Goal: Information Seeking & Learning: Check status

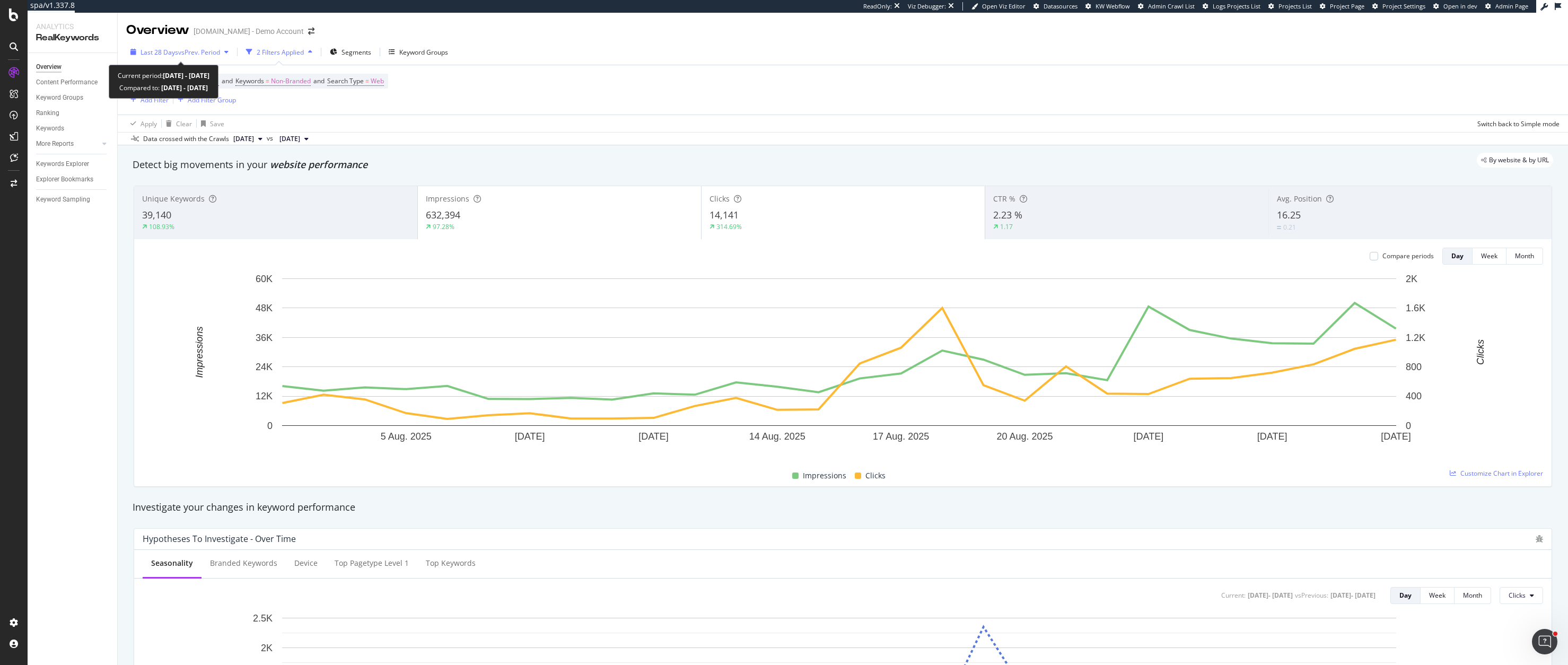
click at [189, 60] on button "Last 28 Days vs Prev. Period" at bounding box center [179, 52] width 106 height 17
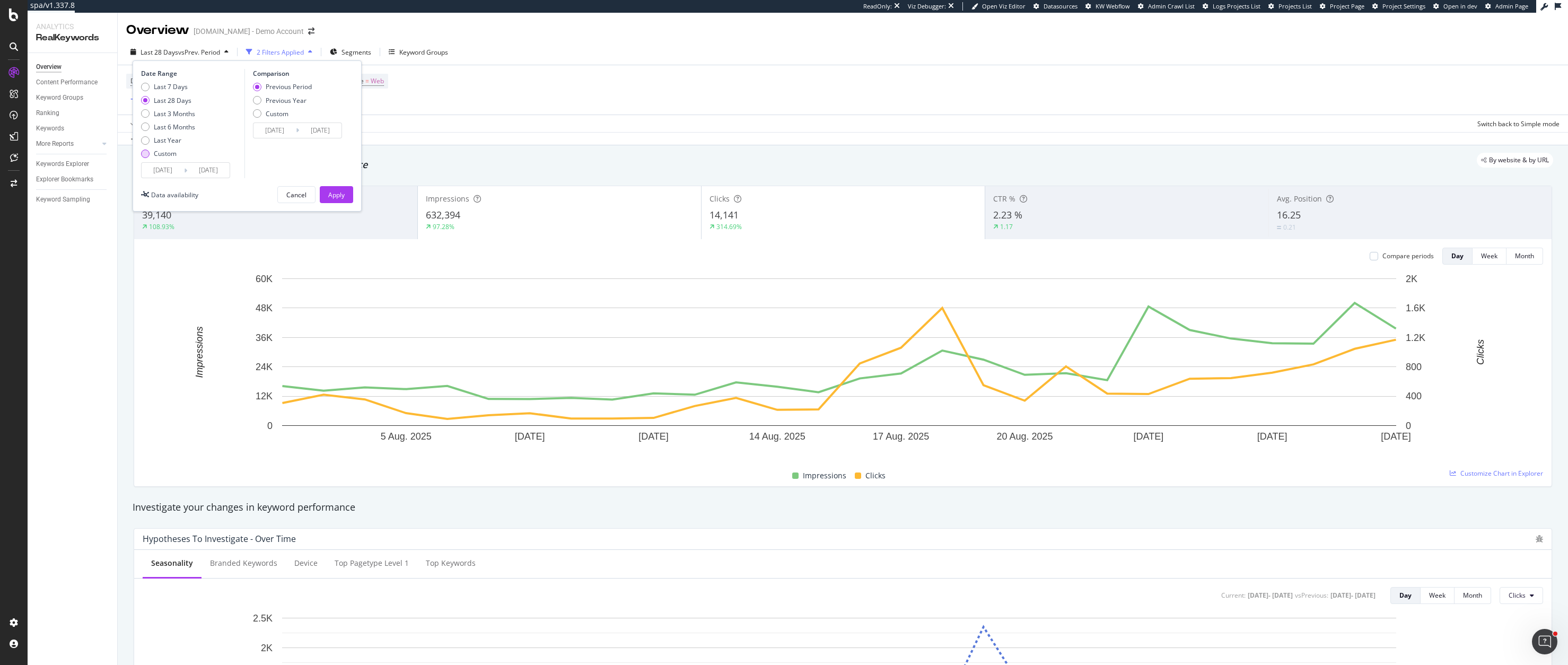
click at [161, 152] on div "Custom" at bounding box center [165, 153] width 22 height 9
click at [162, 175] on input "[DATE]" at bounding box center [162, 170] width 42 height 15
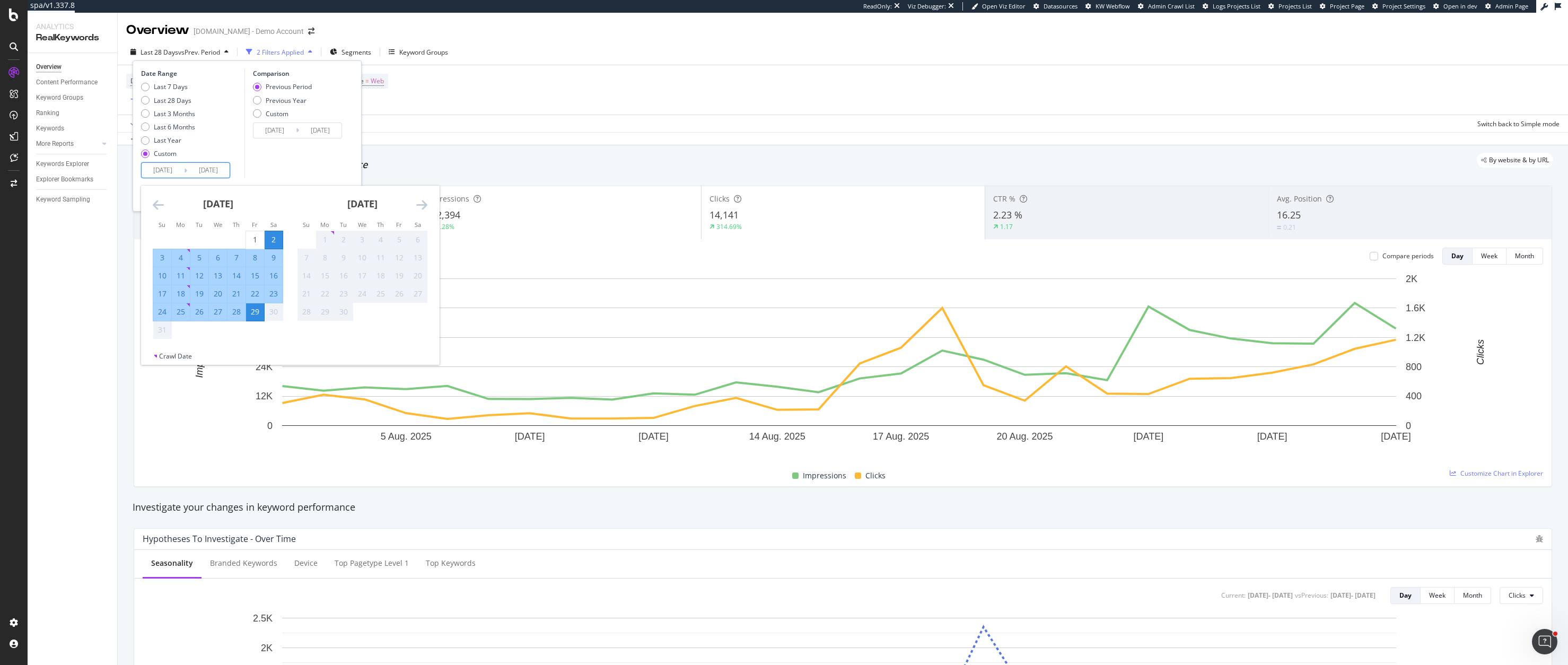
click at [157, 206] on icon "Move backward to switch to the previous month." at bounding box center [157, 204] width 11 height 13
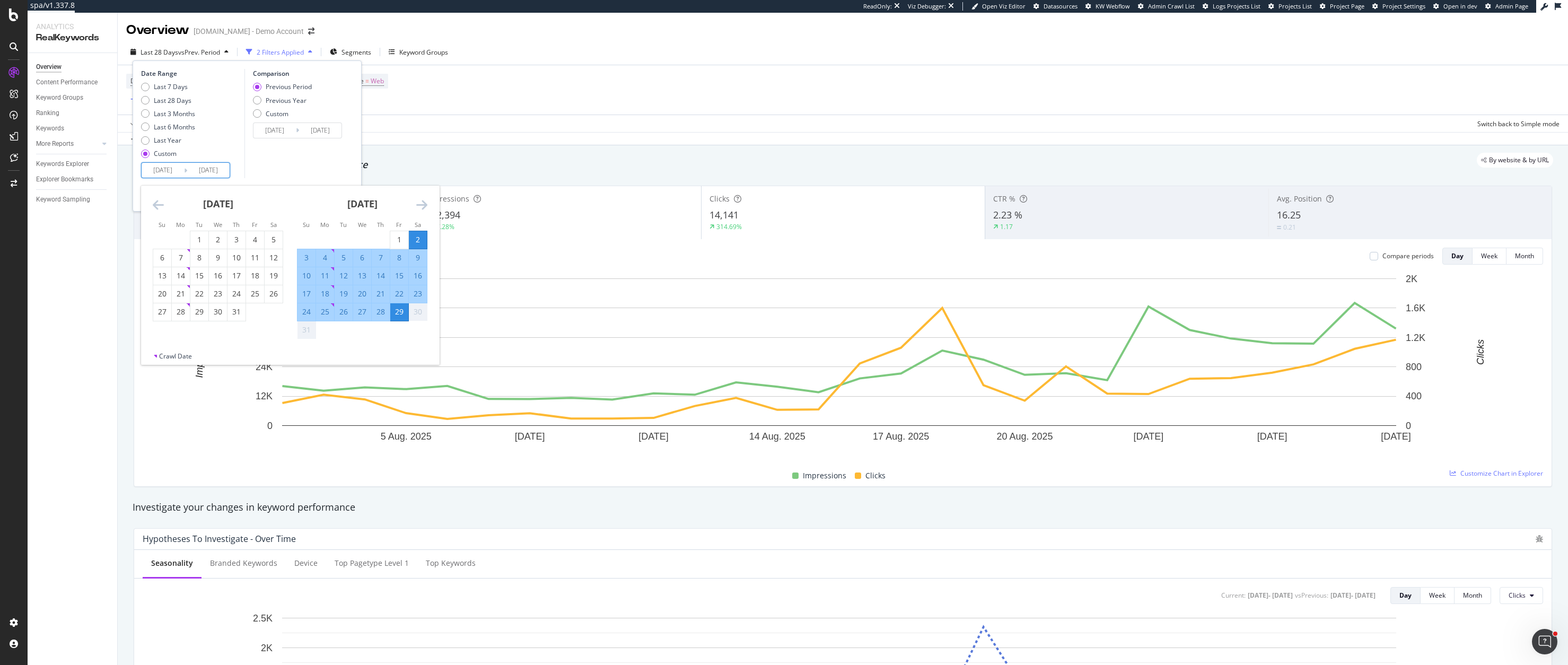
click at [157, 206] on icon "Move backward to switch to the previous month." at bounding box center [157, 204] width 11 height 13
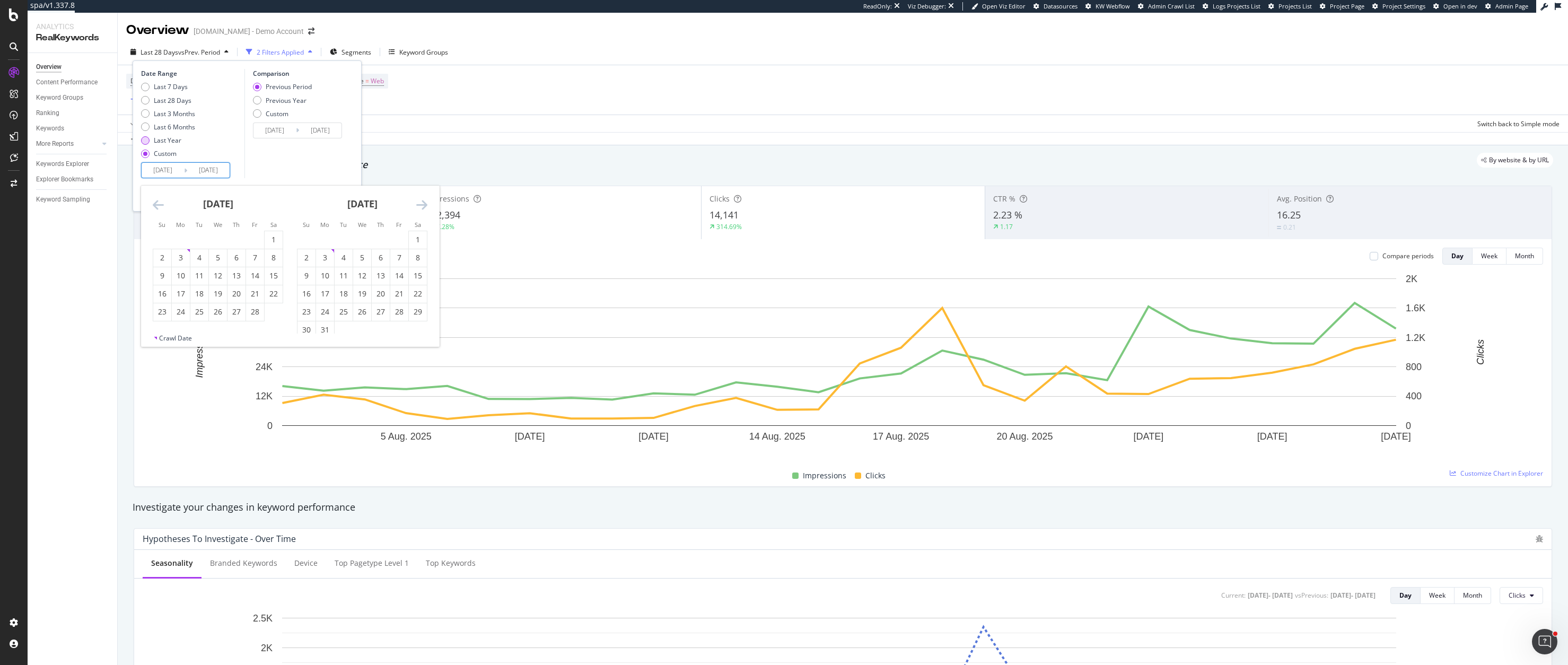
click at [174, 138] on div "Last Year" at bounding box center [168, 140] width 27 height 9
type input "[DATE]"
click at [339, 192] on div "Apply" at bounding box center [336, 194] width 17 height 9
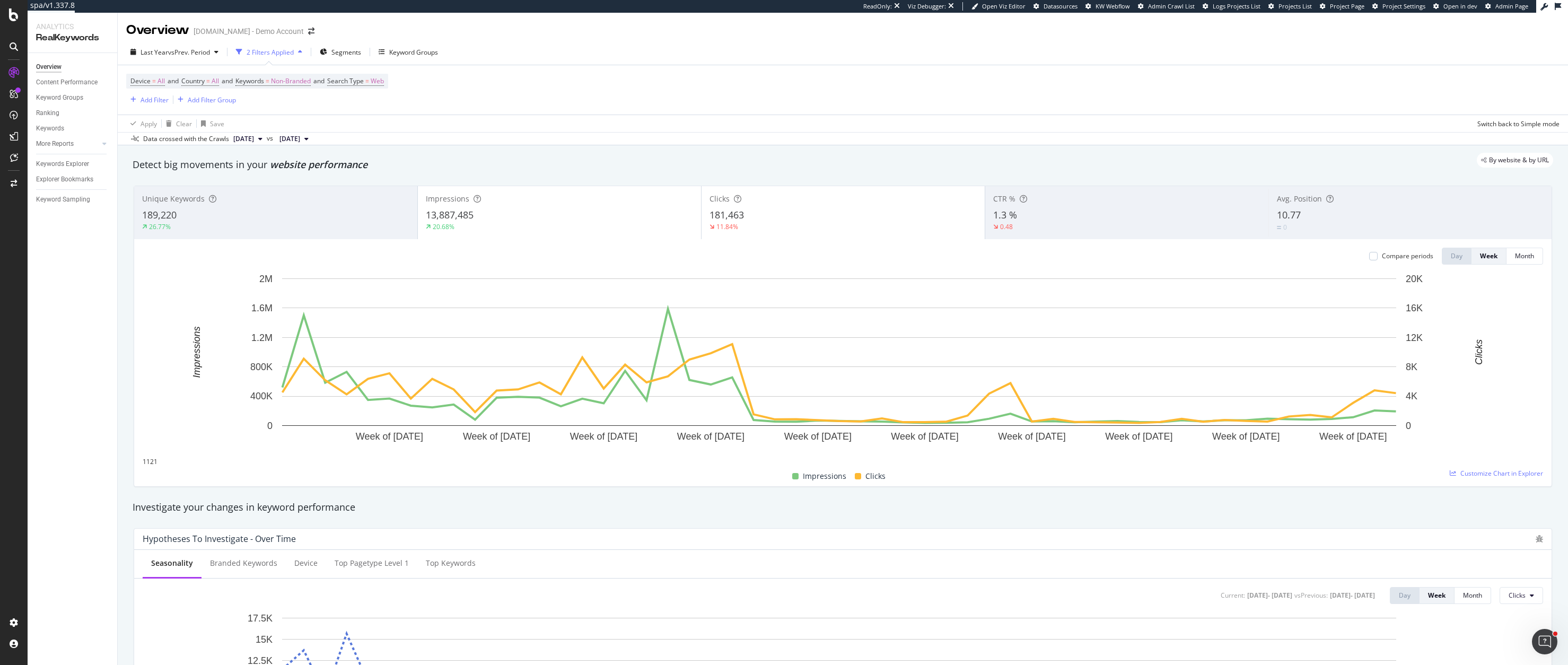
click at [763, 204] on div "Clicks 181,463 11.84%" at bounding box center [844, 212] width 283 height 48
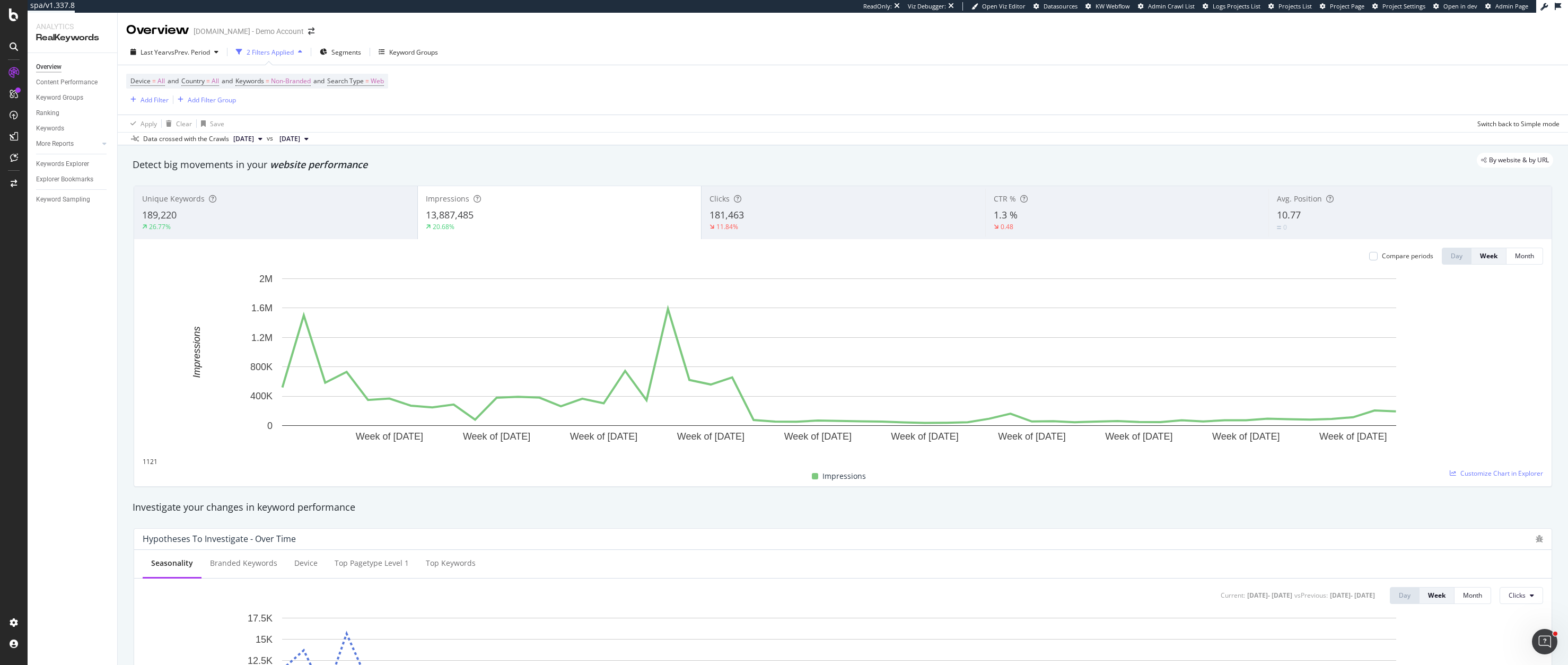
click at [553, 220] on div "13,887,485" at bounding box center [559, 215] width 268 height 14
click at [772, 212] on div "181,463" at bounding box center [844, 215] width 268 height 14
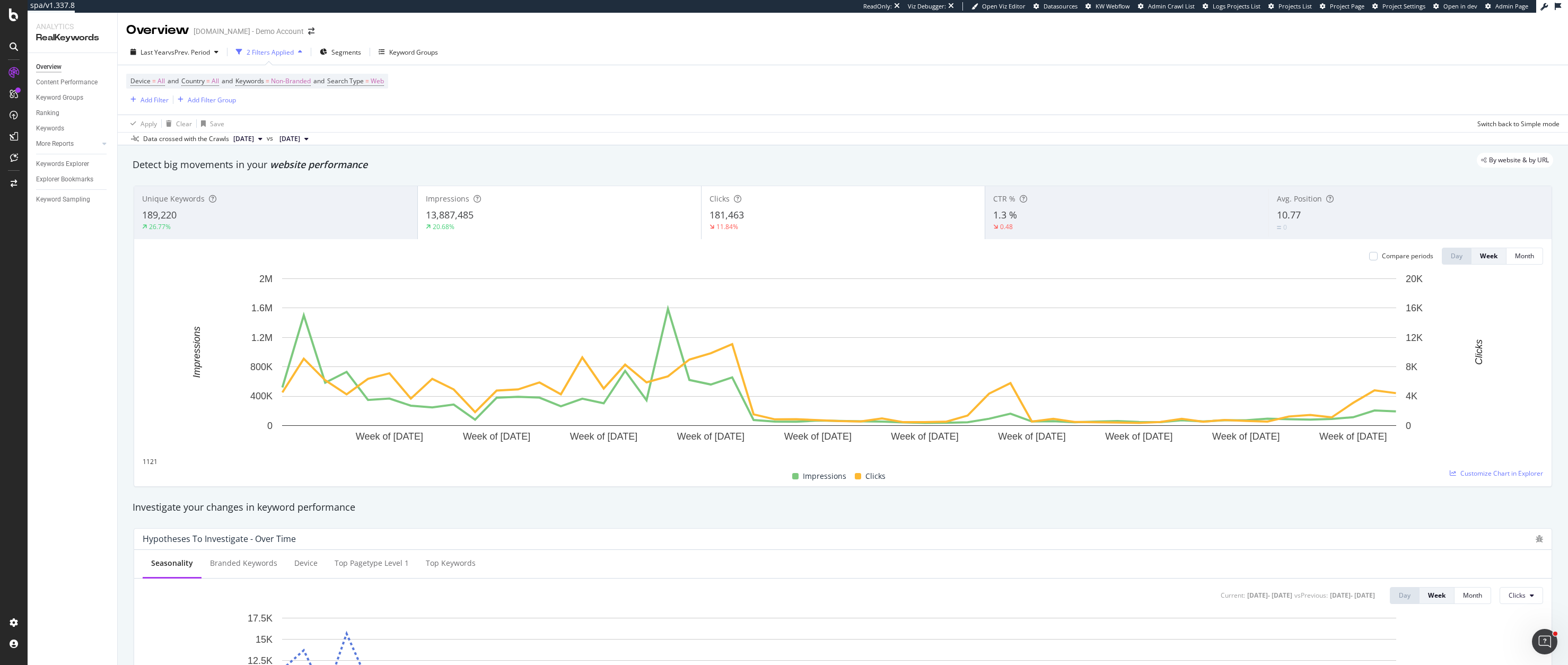
click at [542, 218] on div "13,887,485" at bounding box center [559, 215] width 268 height 14
